Goal: Information Seeking & Learning: Find contact information

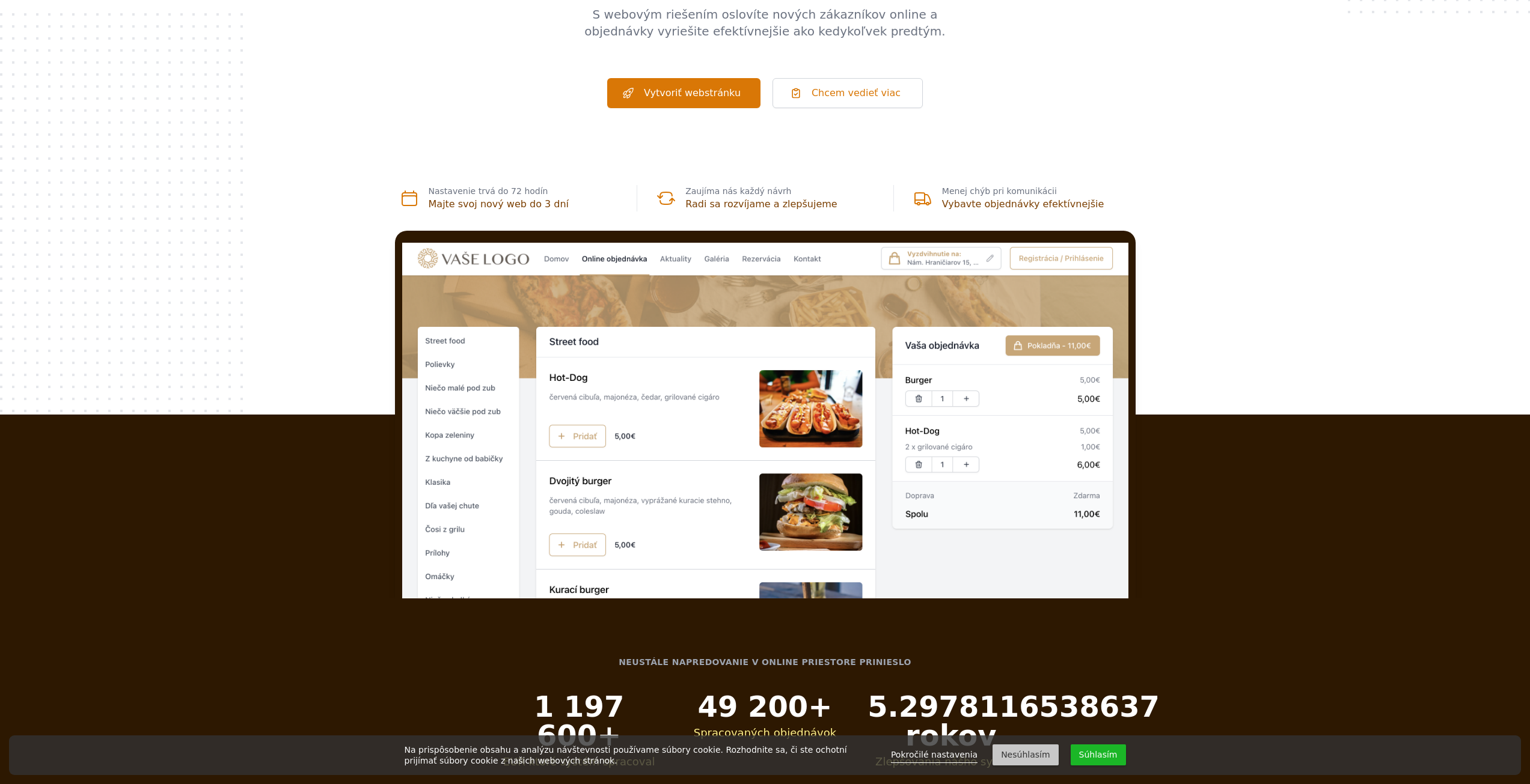
scroll to position [240, 0]
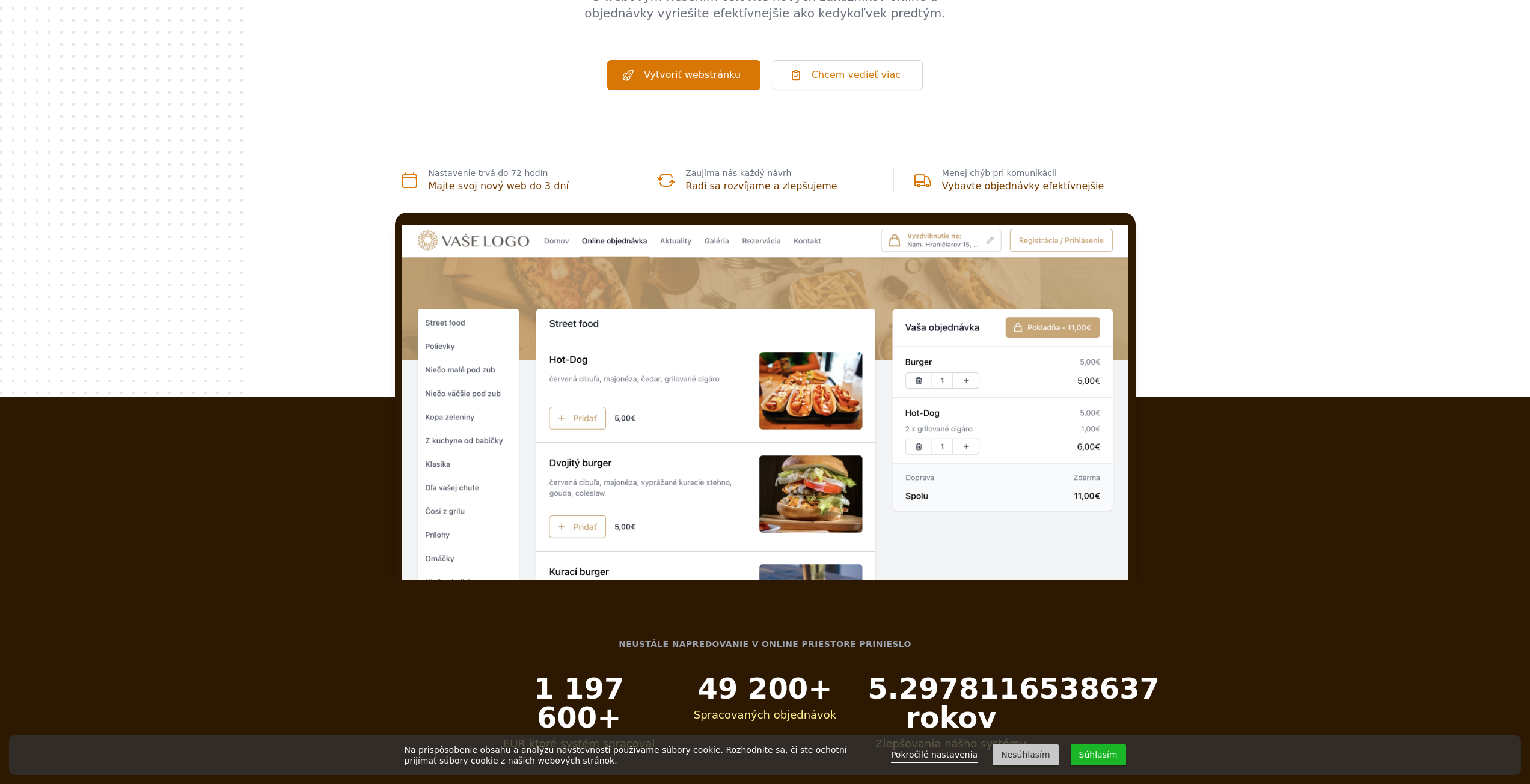
click at [1093, 755] on button "Súhlasím" at bounding box center [1098, 754] width 55 height 21
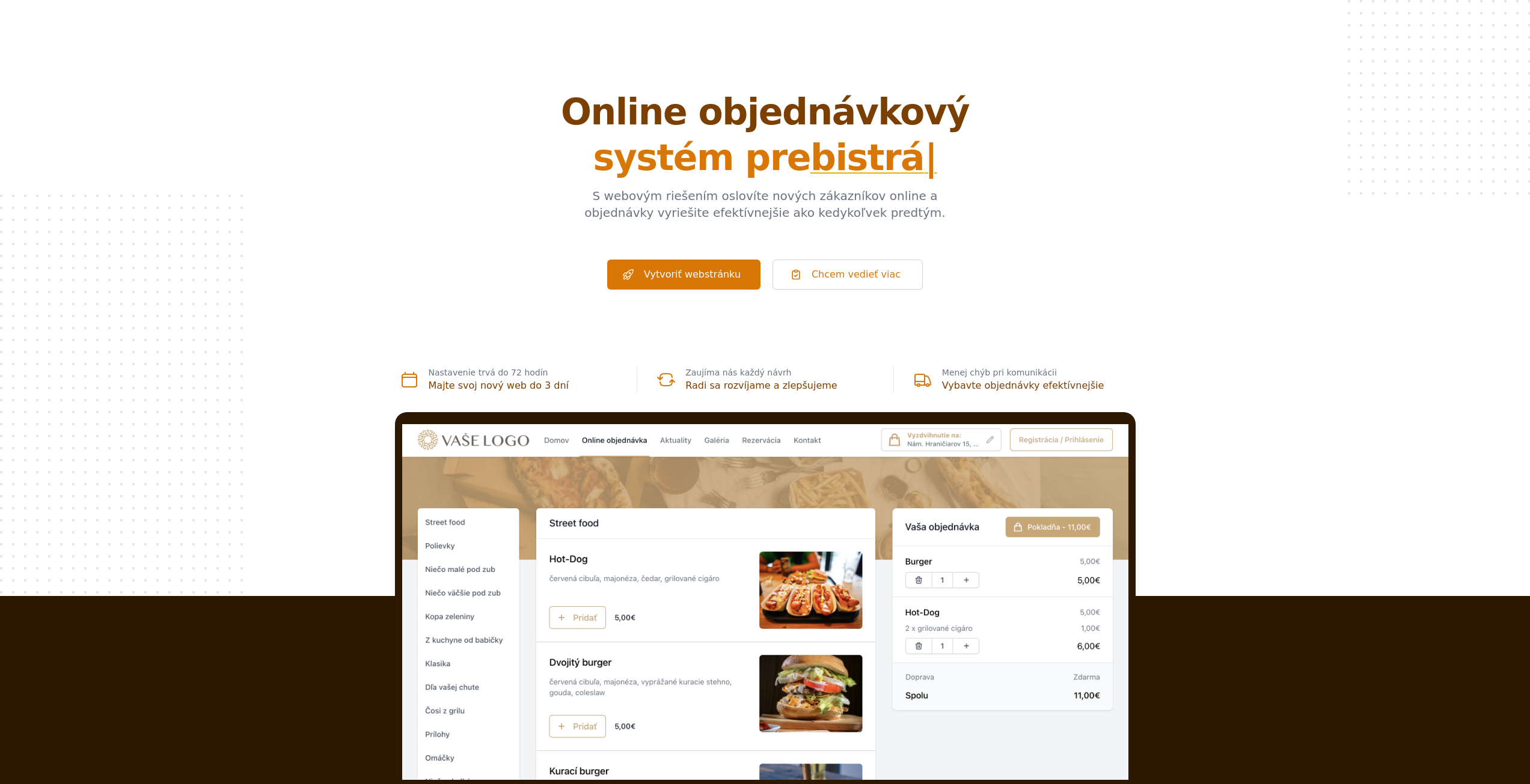
scroll to position [0, 0]
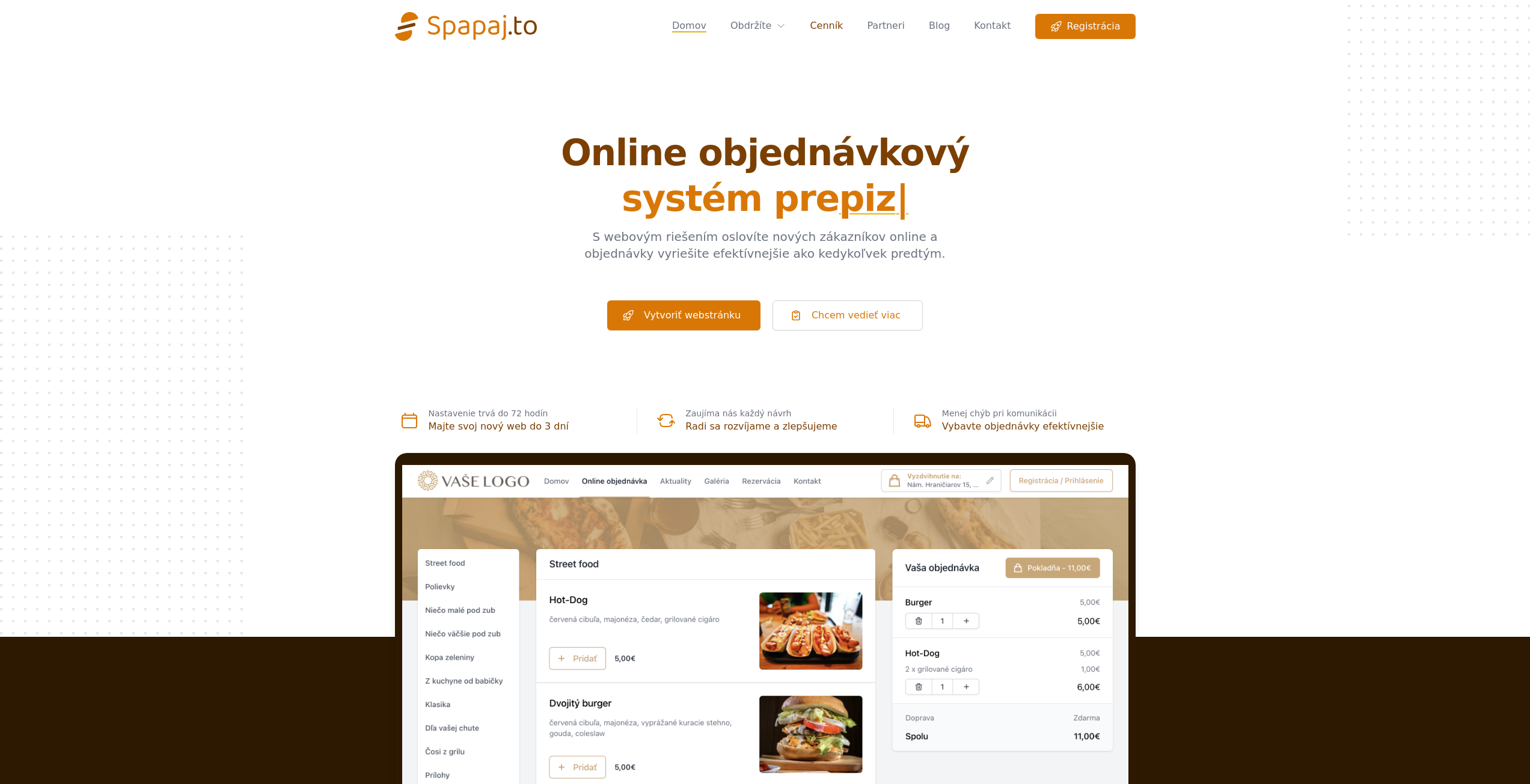
click at [839, 25] on link "Cenník" at bounding box center [826, 26] width 33 height 25
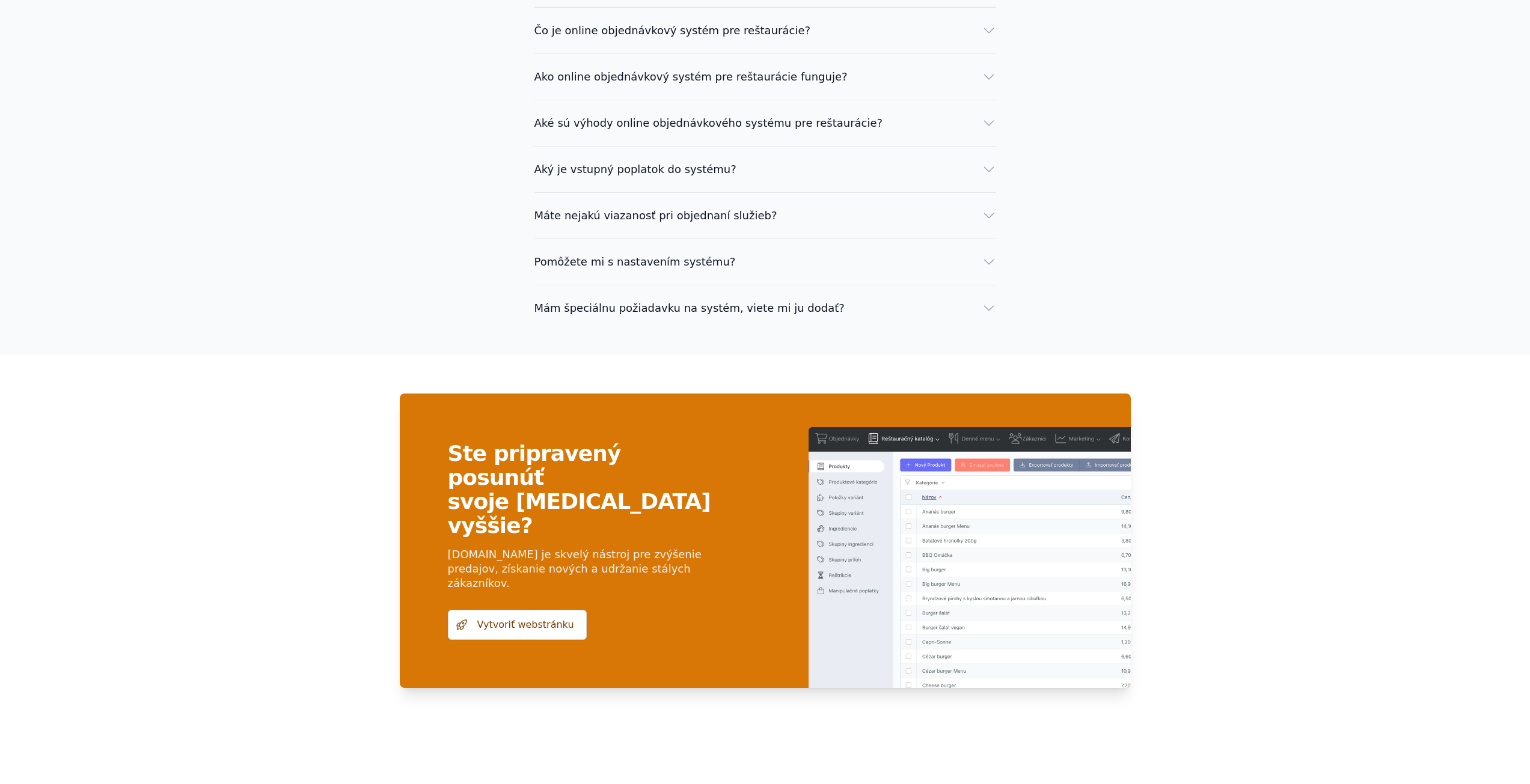
scroll to position [2970, 0]
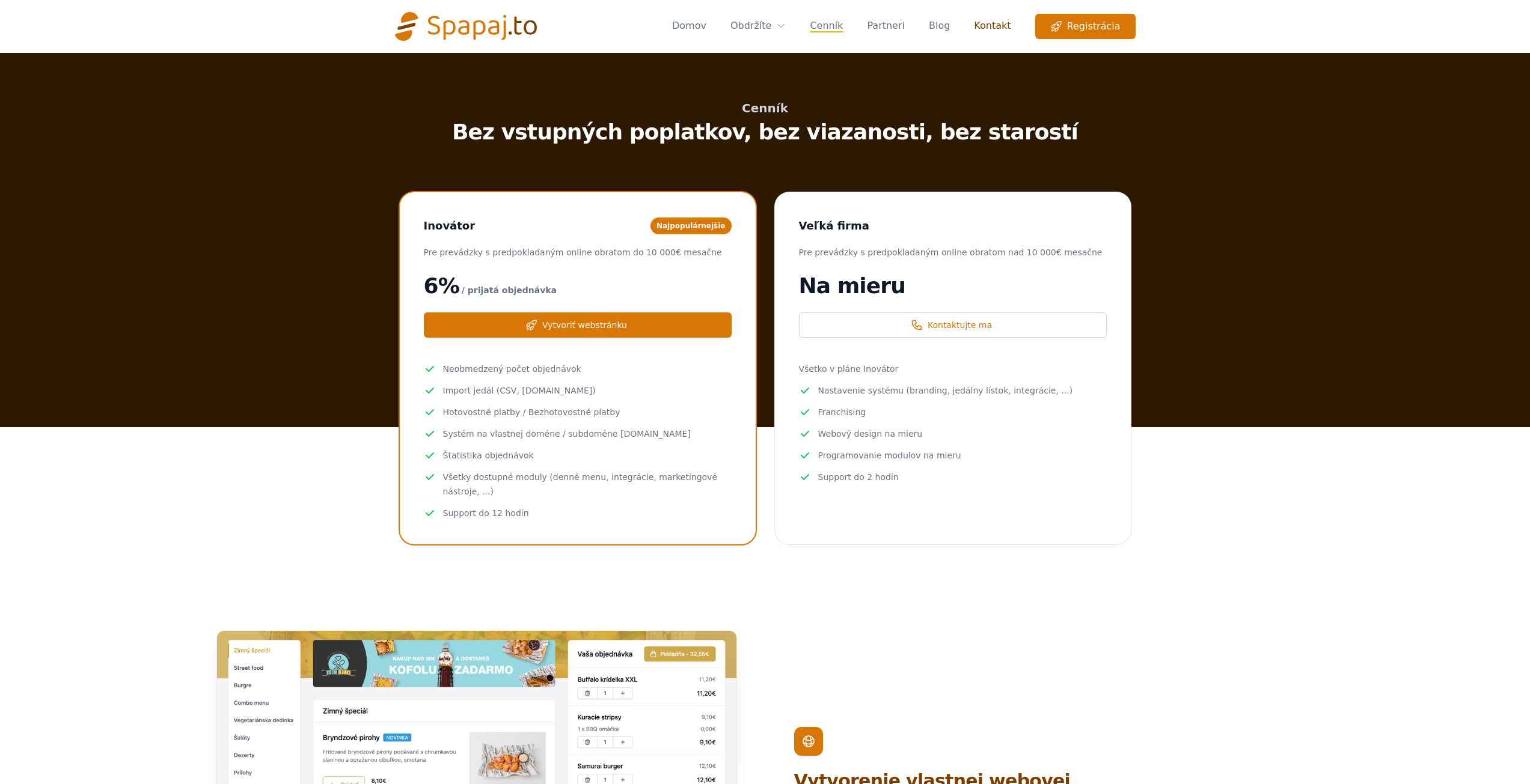
click at [995, 28] on link "Kontakt" at bounding box center [992, 26] width 37 height 25
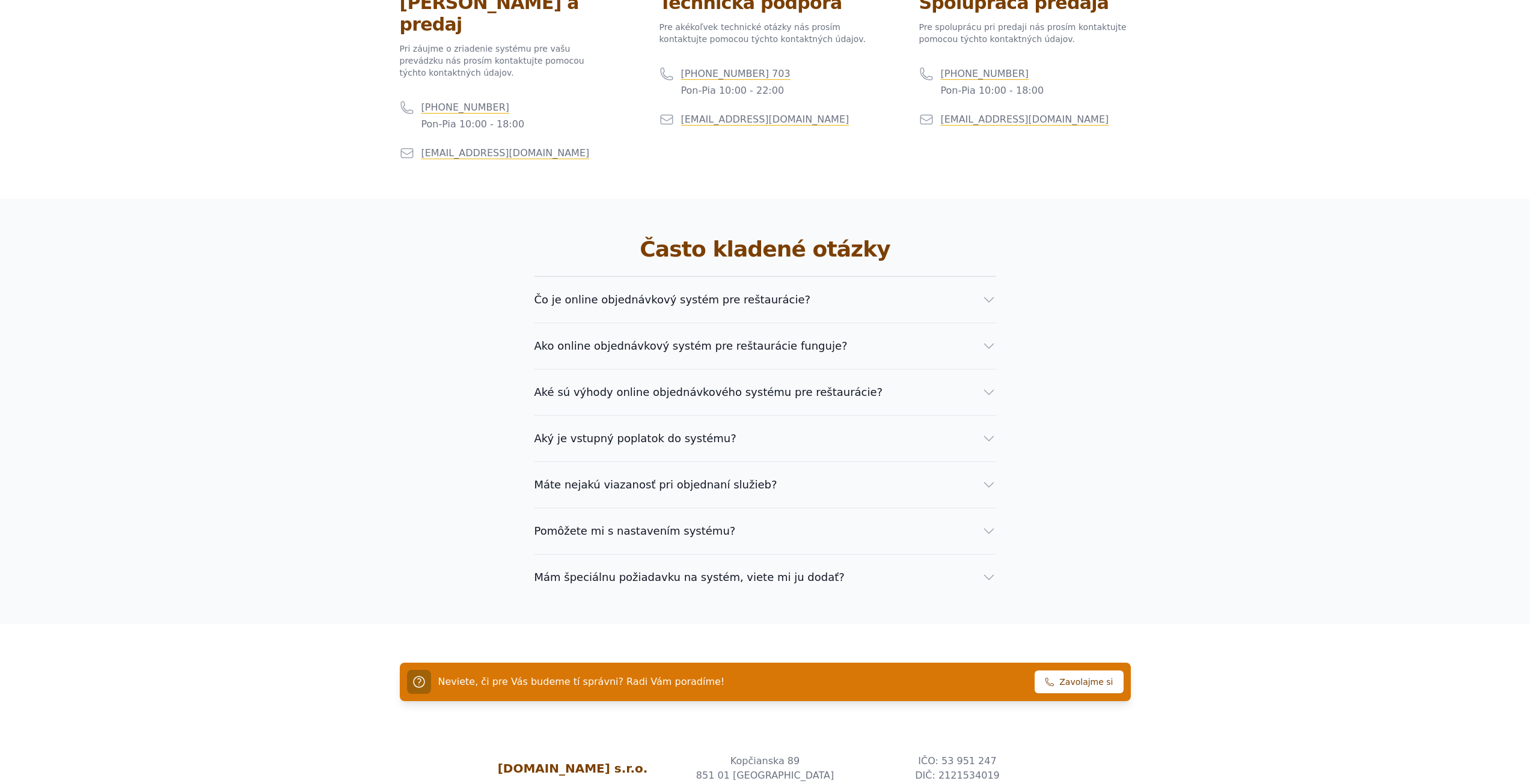
scroll to position [819, 0]
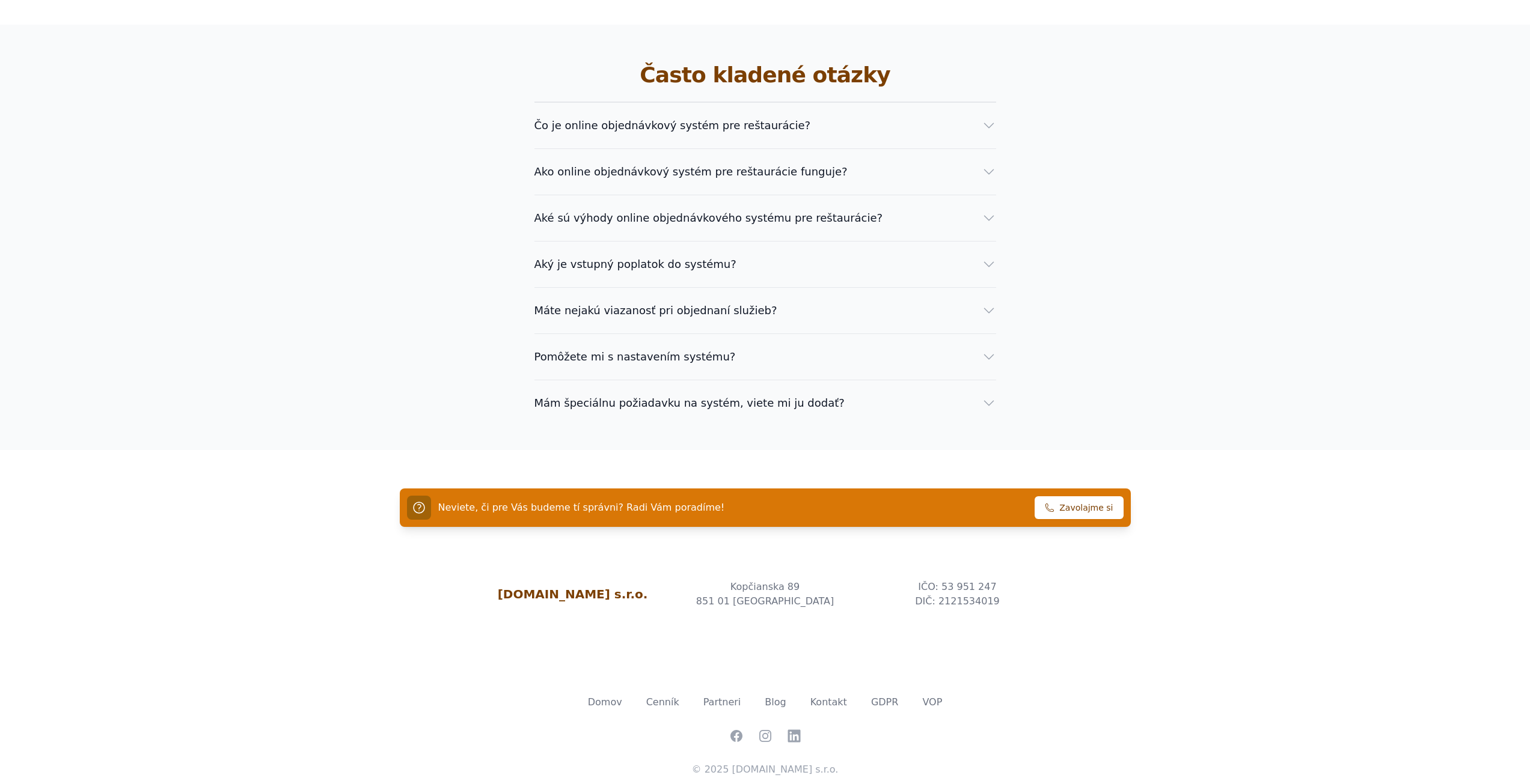
drag, startPoint x: 628, startPoint y: 574, endPoint x: 517, endPoint y: 572, distance: 111.0
click at [517, 586] on h3 "[DOMAIN_NAME] s.r.o." at bounding box center [573, 594] width 192 height 17
copy h3 "[DOMAIN_NAME] s.r.o."
drag, startPoint x: 411, startPoint y: 593, endPoint x: 444, endPoint y: 589, distance: 33.2
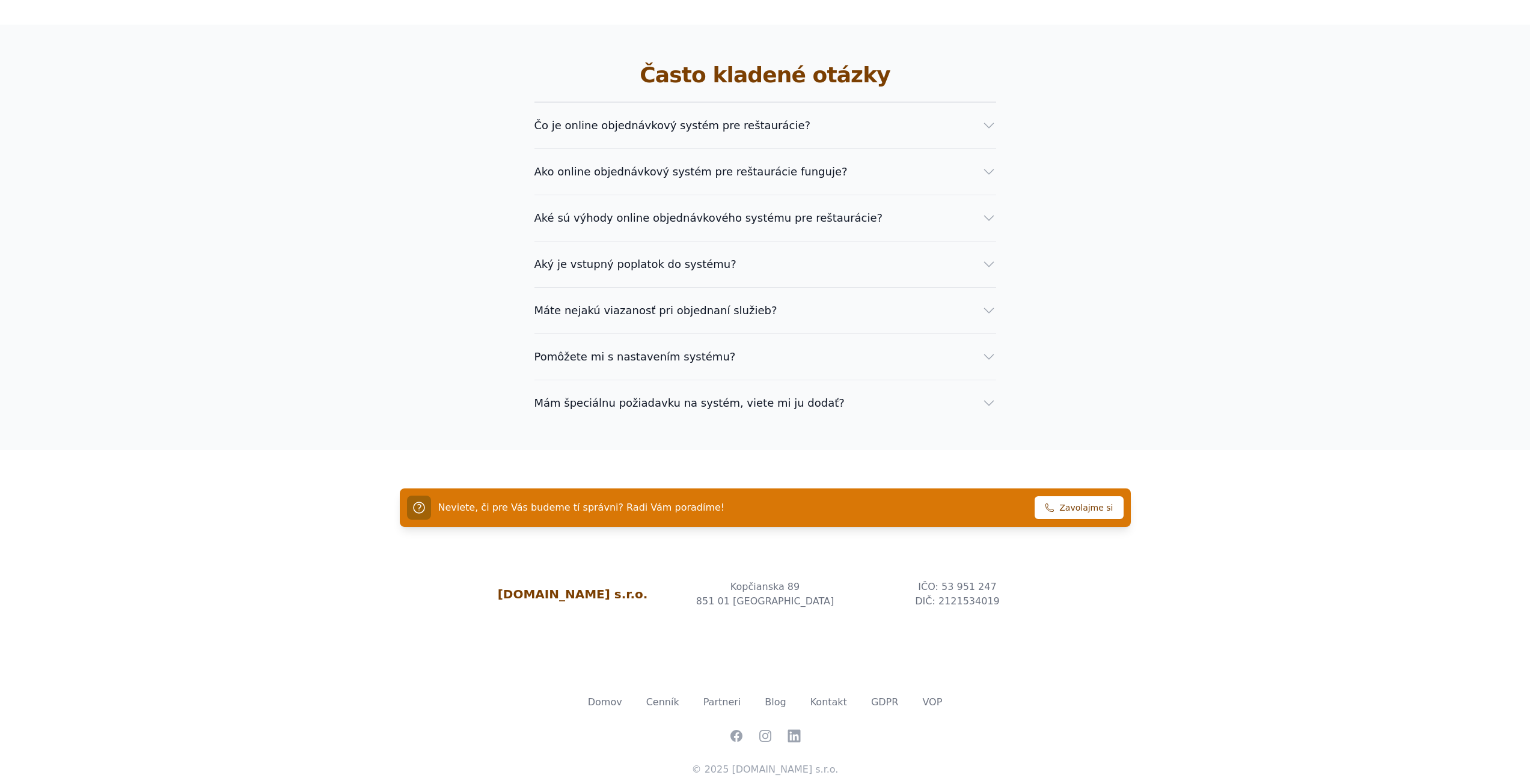
drag, startPoint x: 517, startPoint y: 572, endPoint x: 644, endPoint y: 572, distance: 127.0
click at [644, 586] on h3 "[DOMAIN_NAME] s.r.o." at bounding box center [573, 594] width 192 height 17
copy h3 "[DOMAIN_NAME] s.r.o."
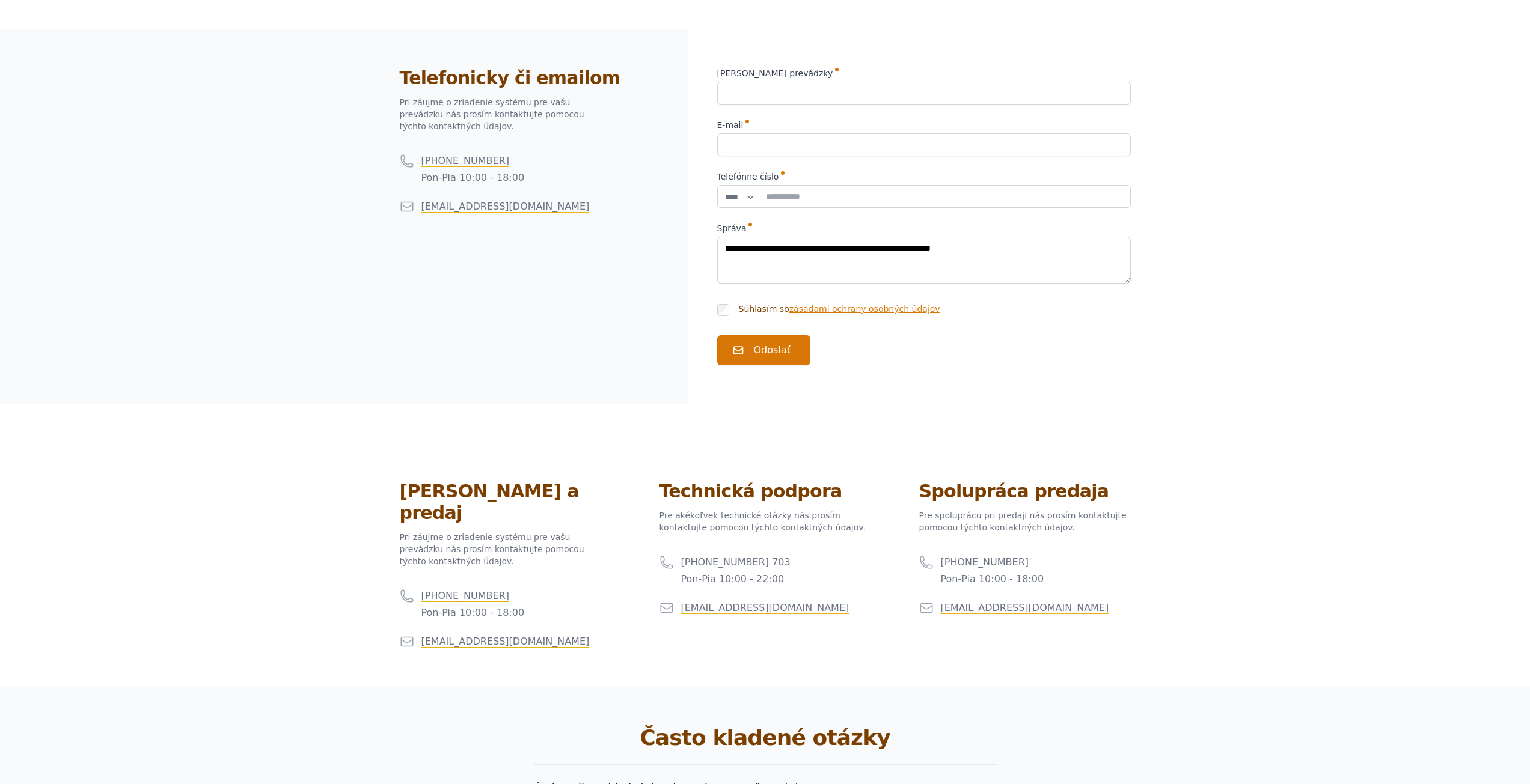
scroll to position [0, 0]
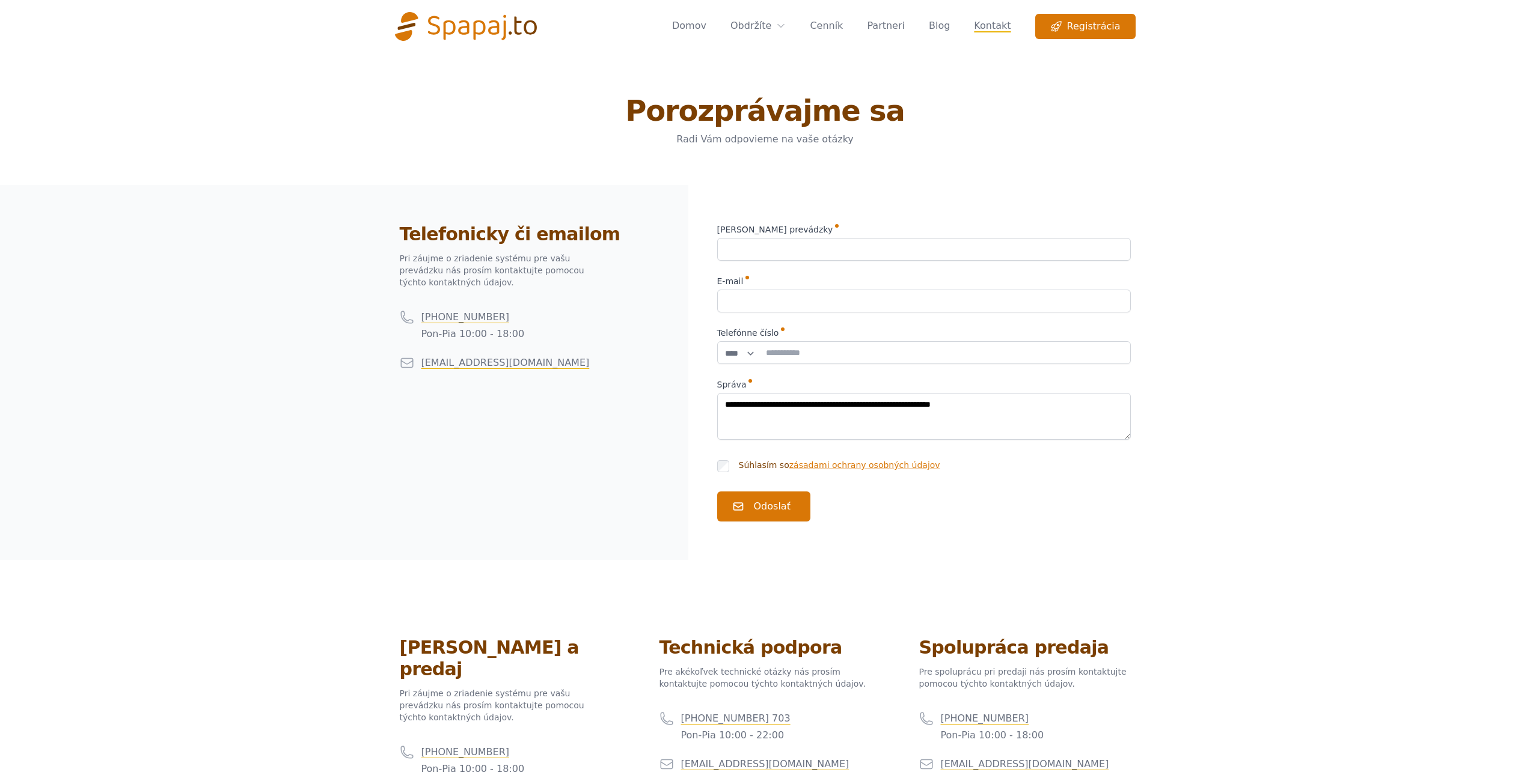
click at [475, 30] on img "Global" at bounding box center [466, 26] width 142 height 29
